Goal: Transaction & Acquisition: Purchase product/service

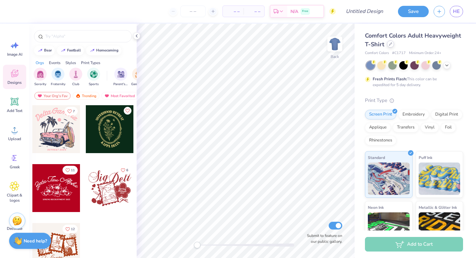
click at [389, 48] on div at bounding box center [390, 43] width 7 height 7
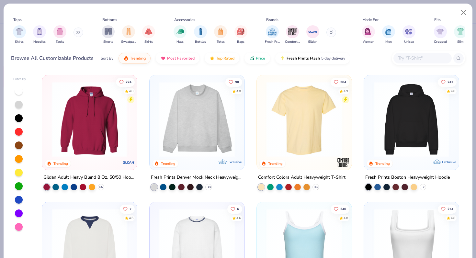
click at [73, 34] on div "Shirts Hoodies Tanks" at bounding box center [48, 35] width 74 height 24
click at [78, 34] on button at bounding box center [78, 33] width 10 height 10
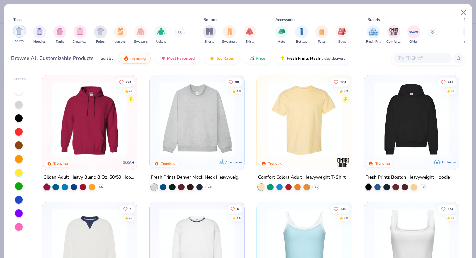
click at [18, 28] on img "filter for Shirts" at bounding box center [19, 30] width 7 height 7
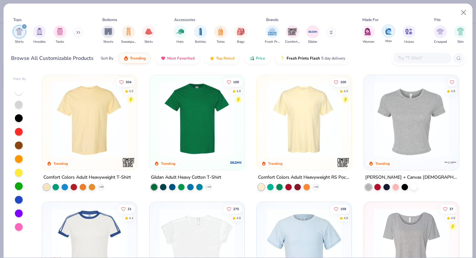
click at [387, 36] on div "filter for Men" at bounding box center [388, 31] width 13 height 13
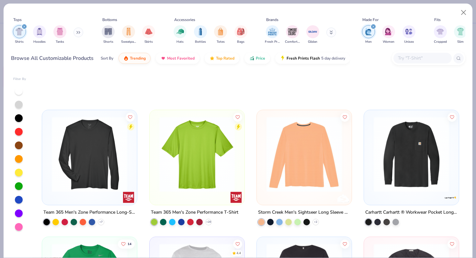
scroll to position [401, 0]
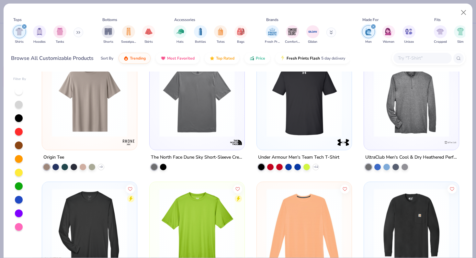
click at [375, 26] on div "filter for Men" at bounding box center [373, 27] width 6 height 6
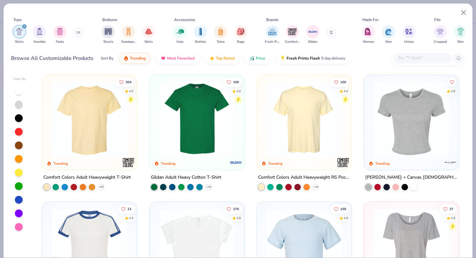
click at [109, 132] on img at bounding box center [90, 119] width 82 height 75
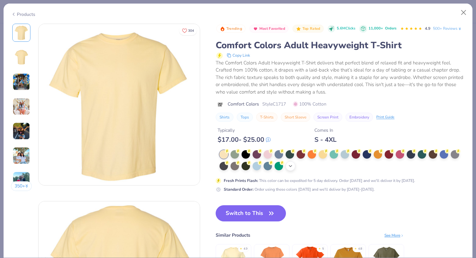
click at [288, 167] on icon at bounding box center [290, 165] width 5 height 5
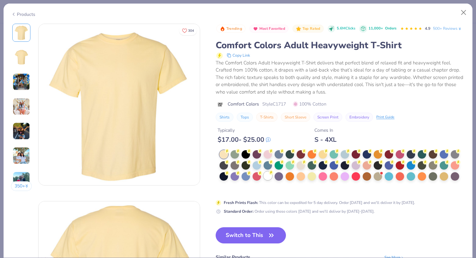
click at [269, 175] on div at bounding box center [267, 176] width 8 height 8
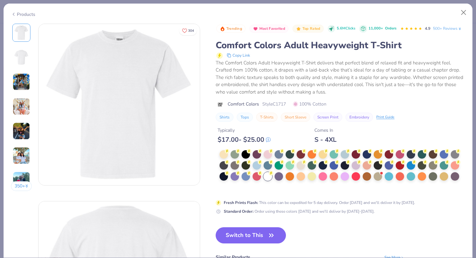
click at [24, 88] on img at bounding box center [21, 81] width 17 height 17
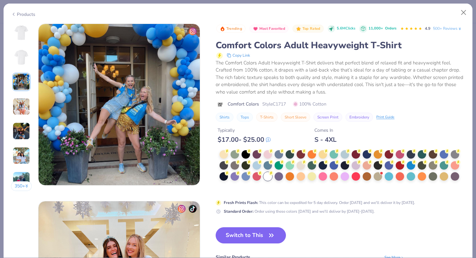
click at [23, 104] on img at bounding box center [21, 106] width 17 height 17
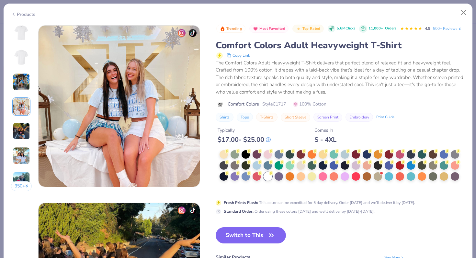
scroll to position [532, 0]
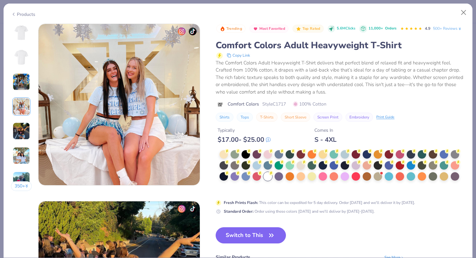
click at [16, 128] on img at bounding box center [21, 130] width 17 height 17
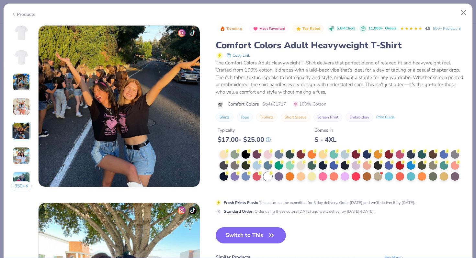
scroll to position [709, 0]
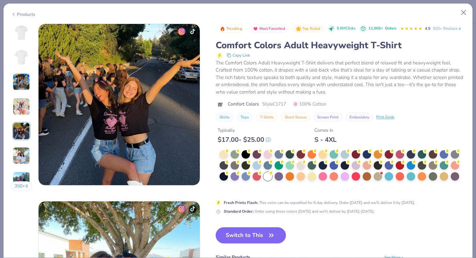
click at [19, 143] on div "350 +" at bounding box center [21, 110] width 21 height 172
click at [19, 162] on img at bounding box center [21, 155] width 17 height 17
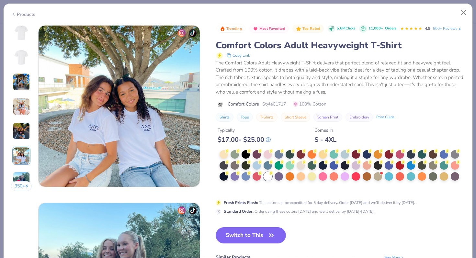
scroll to position [887, 0]
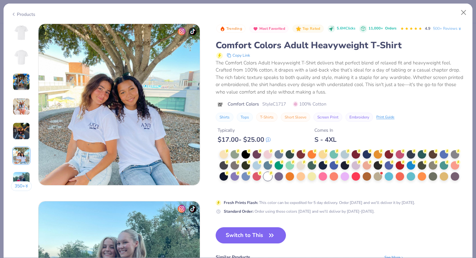
click at [20, 176] on img at bounding box center [21, 180] width 17 height 17
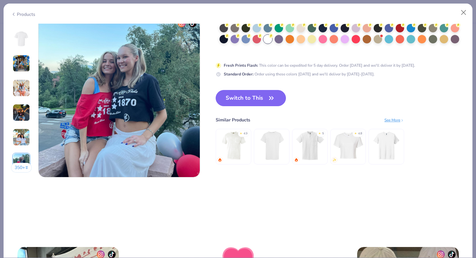
click at [22, 139] on img at bounding box center [21, 136] width 17 height 17
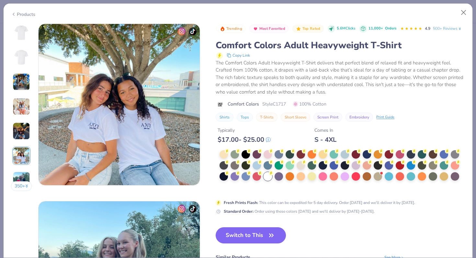
click at [22, 129] on img at bounding box center [21, 130] width 17 height 17
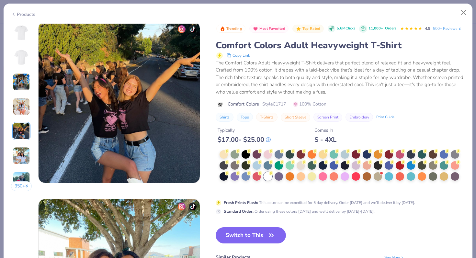
scroll to position [709, 0]
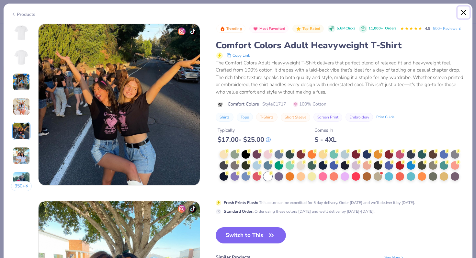
click at [465, 17] on button "Close" at bounding box center [463, 12] width 12 height 12
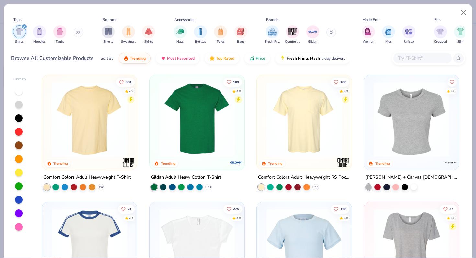
click at [17, 94] on div at bounding box center [19, 91] width 8 height 8
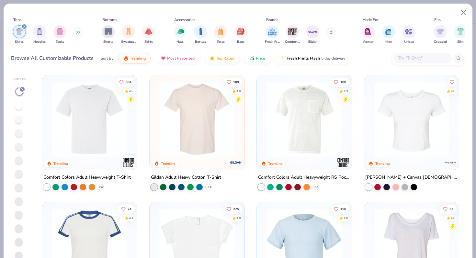
click at [129, 92] on div "4.9" at bounding box center [131, 91] width 5 height 5
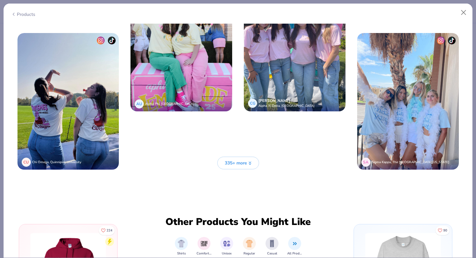
scroll to position [1732, 0]
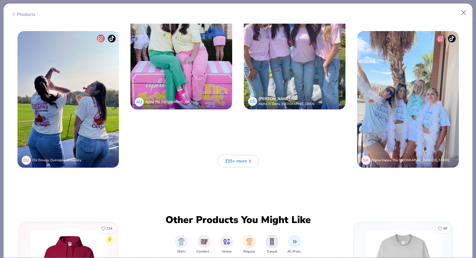
click at [254, 162] on button "335+ more" at bounding box center [238, 161] width 42 height 13
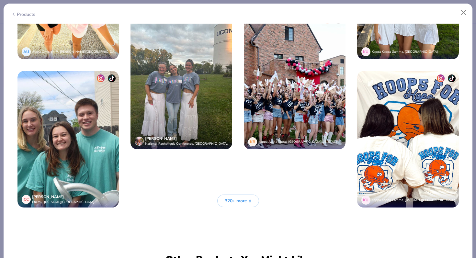
scroll to position [2286, 0]
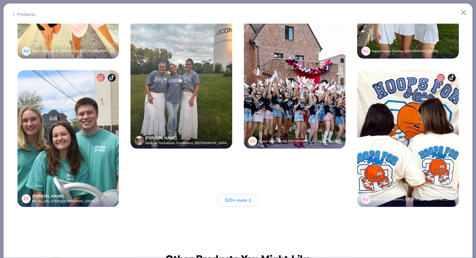
click at [233, 200] on span "320+ more" at bounding box center [236, 200] width 22 height 7
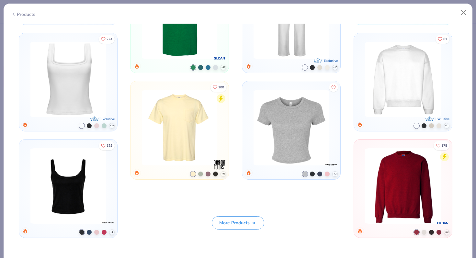
scroll to position [3322, 0]
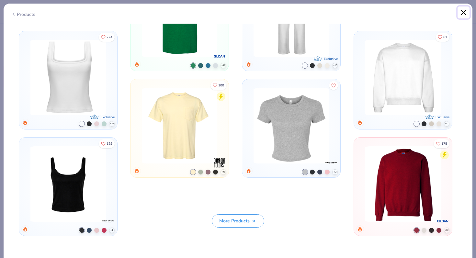
click at [460, 12] on button "Close" at bounding box center [463, 12] width 12 height 12
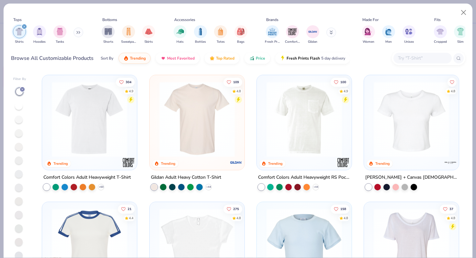
click at [182, 115] on img at bounding box center [197, 119] width 82 height 75
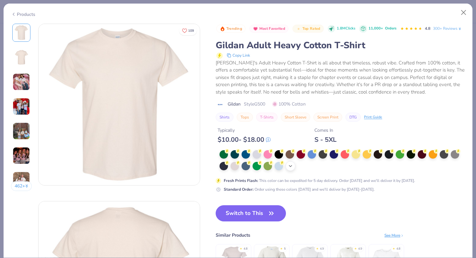
click at [288, 166] on icon at bounding box center [290, 165] width 5 height 5
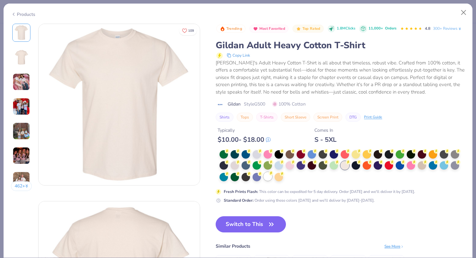
click at [269, 179] on div at bounding box center [267, 176] width 8 height 8
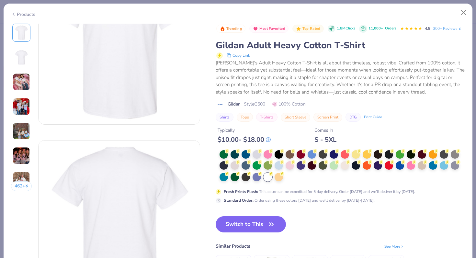
scroll to position [61, 0]
click at [17, 86] on img at bounding box center [21, 81] width 17 height 17
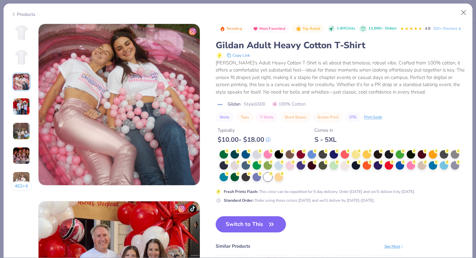
click at [18, 102] on img at bounding box center [21, 106] width 17 height 17
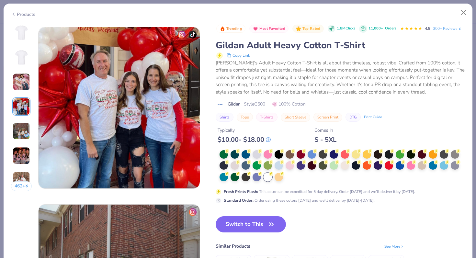
scroll to position [532, 0]
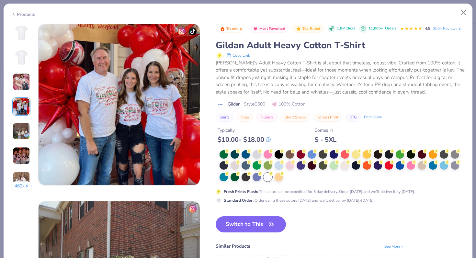
click at [18, 85] on img at bounding box center [21, 81] width 17 height 17
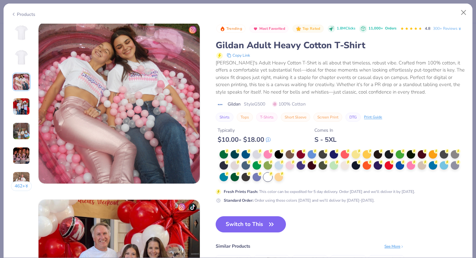
scroll to position [355, 0]
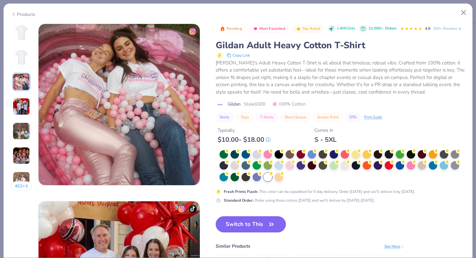
click at [22, 127] on img at bounding box center [21, 130] width 17 height 17
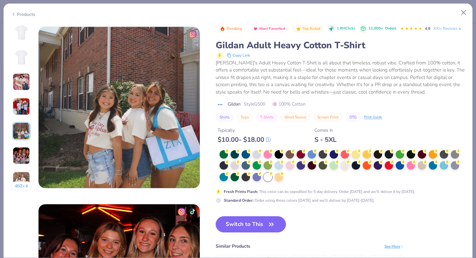
scroll to position [709, 0]
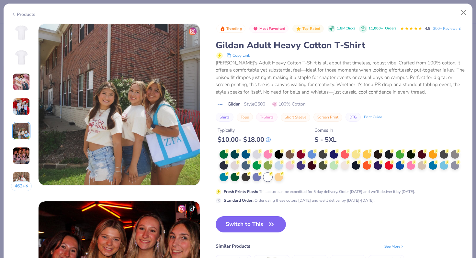
click at [27, 150] on img at bounding box center [21, 155] width 17 height 17
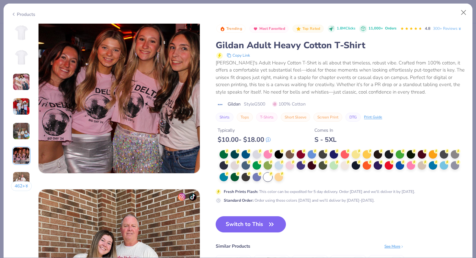
scroll to position [891, 0]
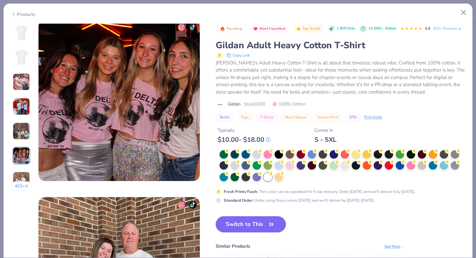
click at [21, 129] on img at bounding box center [21, 130] width 17 height 17
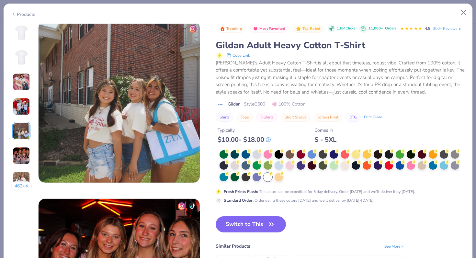
scroll to position [709, 0]
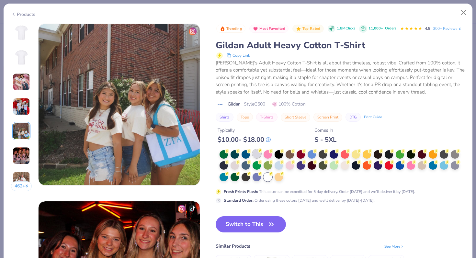
click at [254, 158] on div at bounding box center [256, 153] width 8 height 8
click at [235, 165] on div at bounding box center [234, 165] width 8 height 8
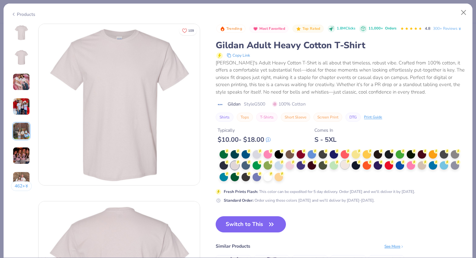
click at [345, 167] on div at bounding box center [344, 165] width 8 height 8
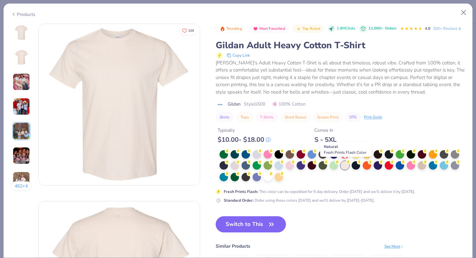
click at [345, 167] on div at bounding box center [344, 165] width 8 height 8
click at [420, 165] on div at bounding box center [421, 165] width 8 height 8
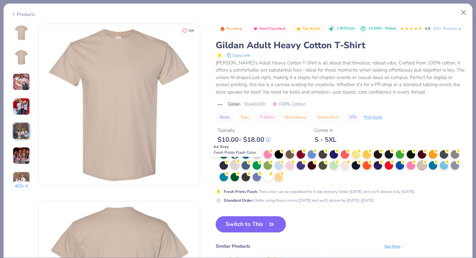
click at [233, 168] on div at bounding box center [234, 165] width 8 height 8
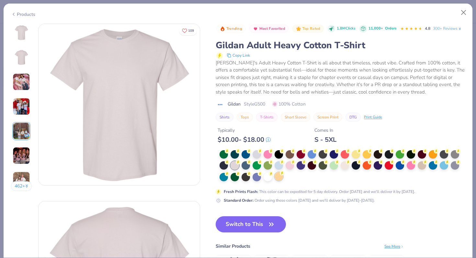
click at [279, 178] on div at bounding box center [278, 176] width 8 height 8
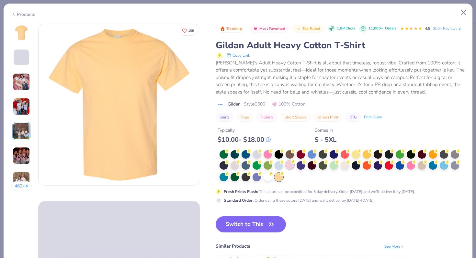
click at [290, 169] on div at bounding box center [289, 165] width 8 height 8
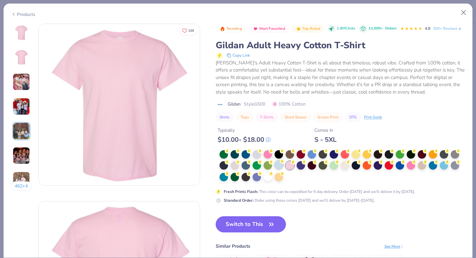
click at [279, 167] on div at bounding box center [278, 165] width 8 height 8
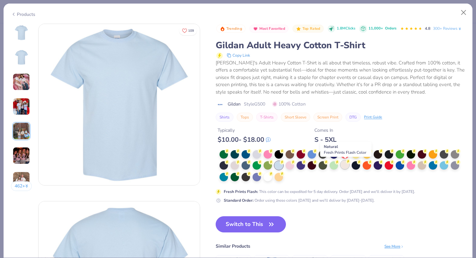
click at [345, 168] on div at bounding box center [344, 165] width 8 height 8
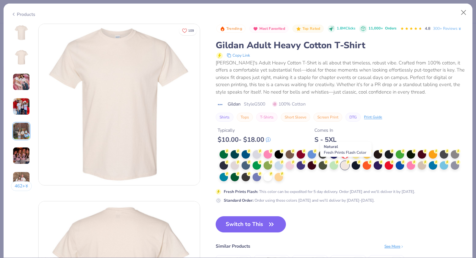
click at [345, 168] on div at bounding box center [344, 165] width 8 height 8
click at [266, 227] on button "Switch to This" at bounding box center [251, 224] width 70 height 16
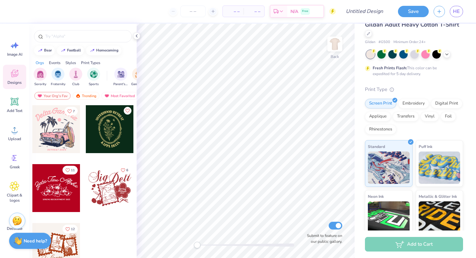
scroll to position [11, 0]
click at [417, 104] on div "Embroidery" at bounding box center [413, 103] width 31 height 10
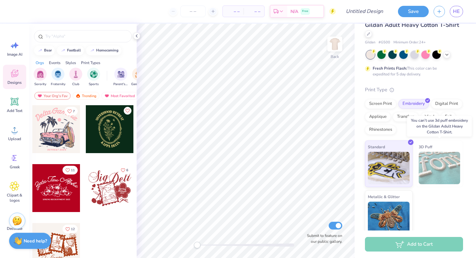
click at [426, 165] on img at bounding box center [439, 168] width 42 height 32
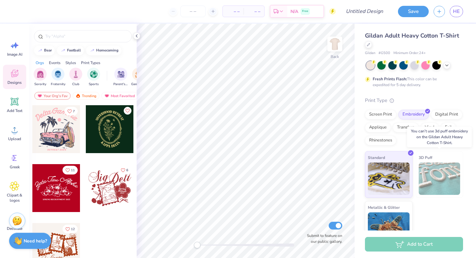
click at [432, 180] on img at bounding box center [439, 178] width 42 height 32
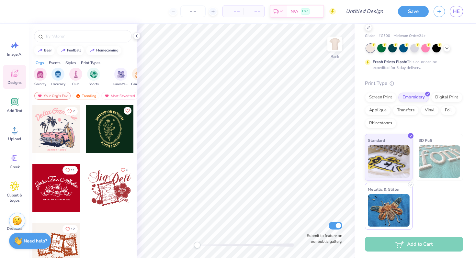
click at [401, 202] on img at bounding box center [389, 210] width 42 height 32
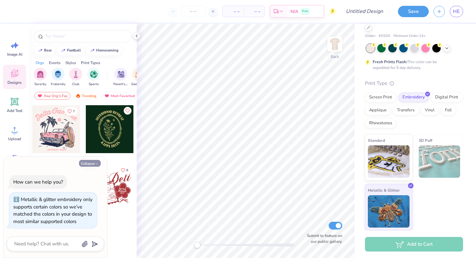
click at [92, 164] on button "Collapse" at bounding box center [90, 163] width 22 height 7
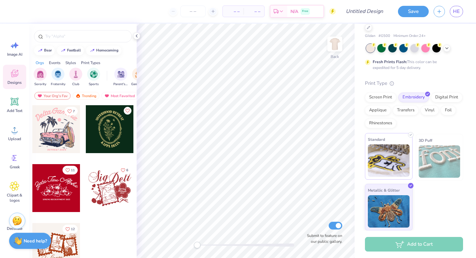
click at [378, 149] on img at bounding box center [389, 160] width 42 height 32
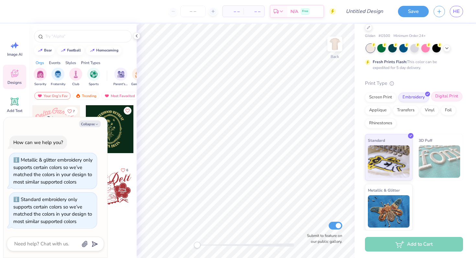
click at [440, 100] on div "Digital Print" at bounding box center [446, 97] width 31 height 10
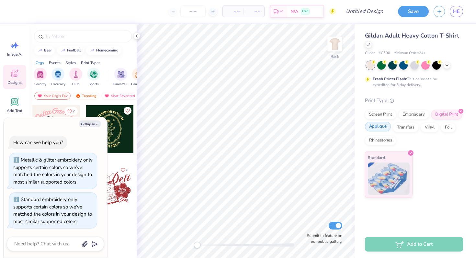
click at [387, 128] on div "Applique" at bounding box center [378, 127] width 26 height 10
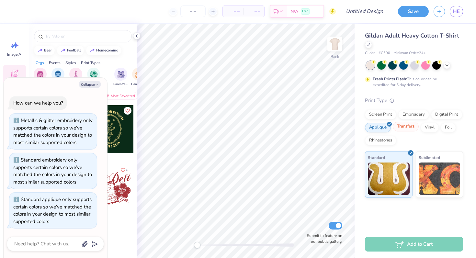
click at [412, 127] on div "Transfers" at bounding box center [406, 127] width 26 height 10
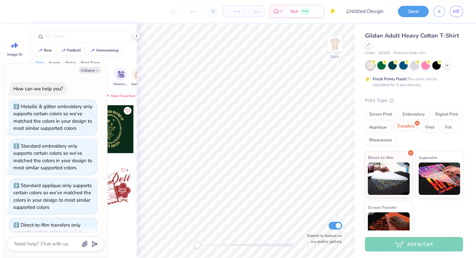
scroll to position [25, 0]
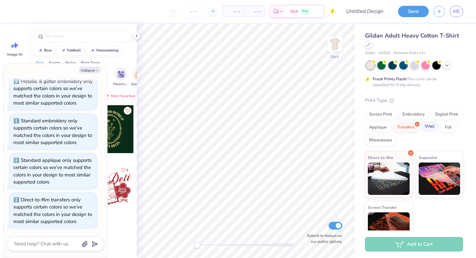
click at [428, 129] on div "Vinyl" at bounding box center [429, 127] width 18 height 10
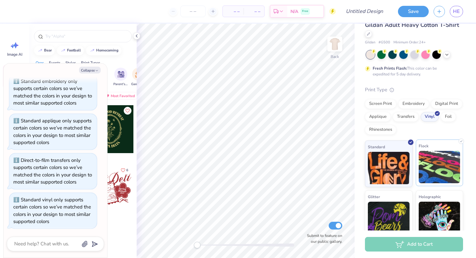
scroll to position [0, 0]
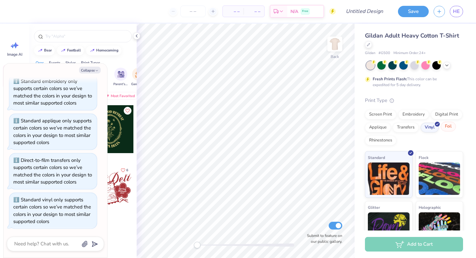
click at [449, 127] on div "Foil" at bounding box center [447, 127] width 15 height 10
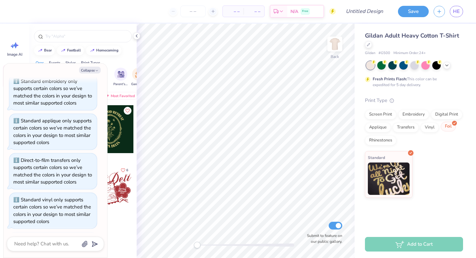
scroll to position [104, 0]
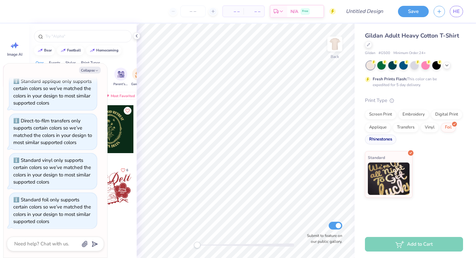
click at [383, 138] on div "Rhinestones" at bounding box center [380, 140] width 31 height 10
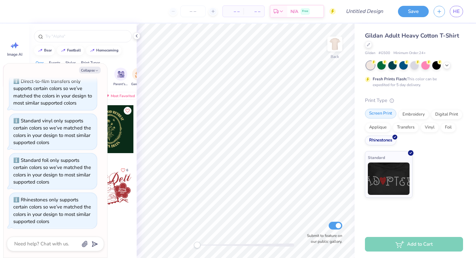
click at [382, 118] on div "Screen Print" at bounding box center [380, 114] width 31 height 10
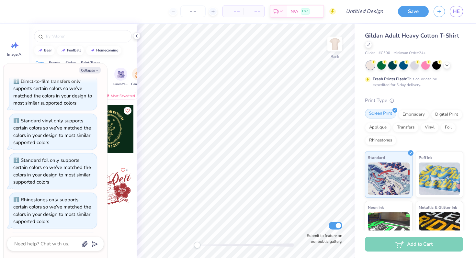
scroll to position [183, 0]
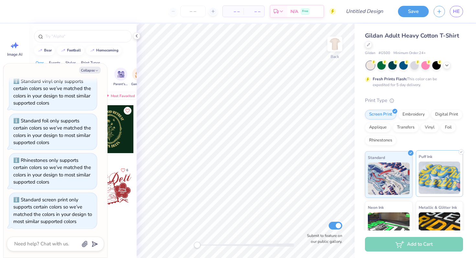
click at [424, 191] on img at bounding box center [439, 177] width 42 height 32
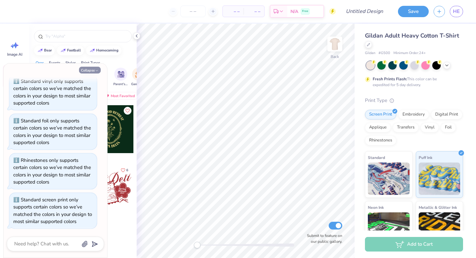
click at [98, 72] on icon "button" at bounding box center [97, 71] width 4 height 4
type textarea "x"
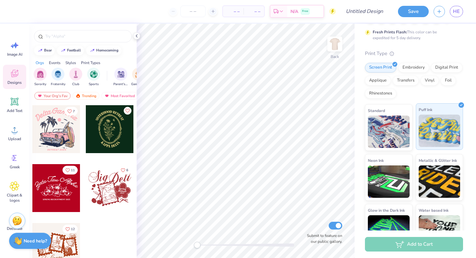
scroll to position [67, 0]
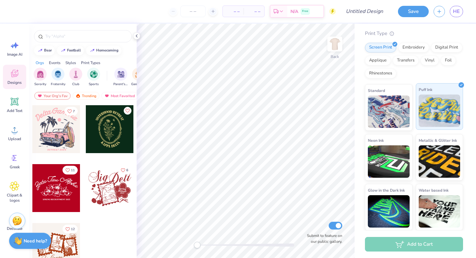
click at [436, 126] on img at bounding box center [439, 110] width 42 height 32
